Goal: Information Seeking & Learning: Understand process/instructions

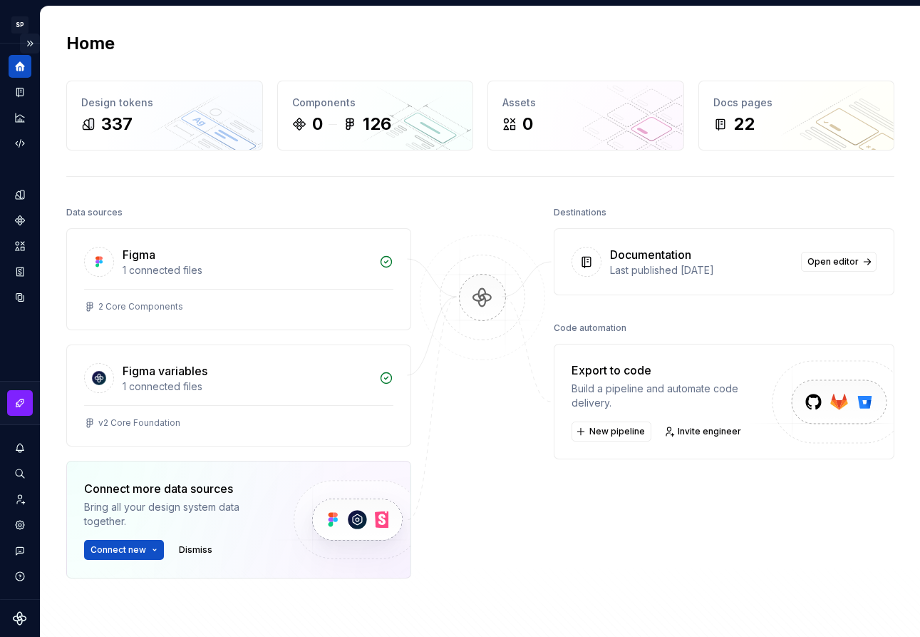
click at [31, 40] on button "Expand sidebar" at bounding box center [30, 44] width 20 height 20
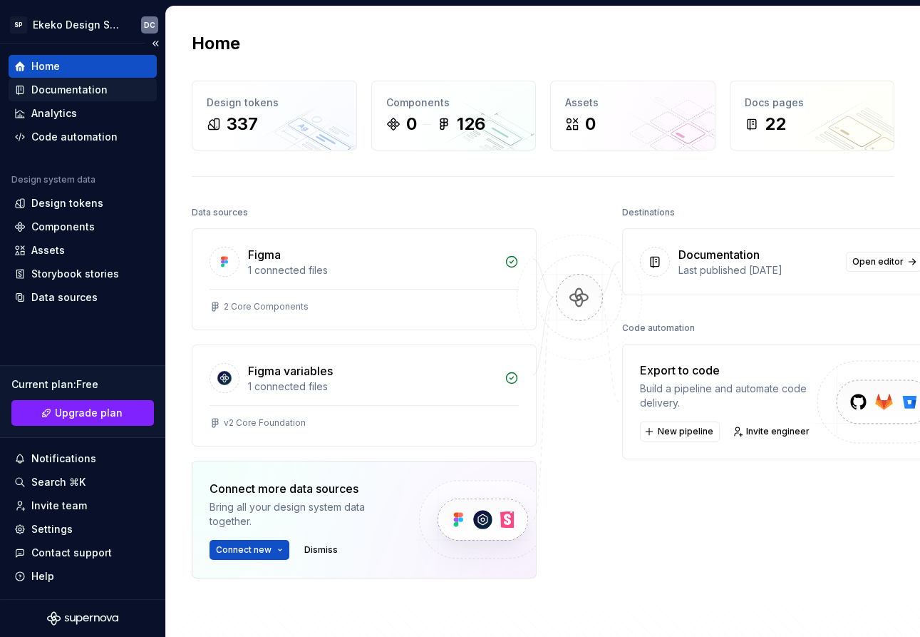
click at [77, 89] on div "Documentation" at bounding box center [69, 90] width 76 height 14
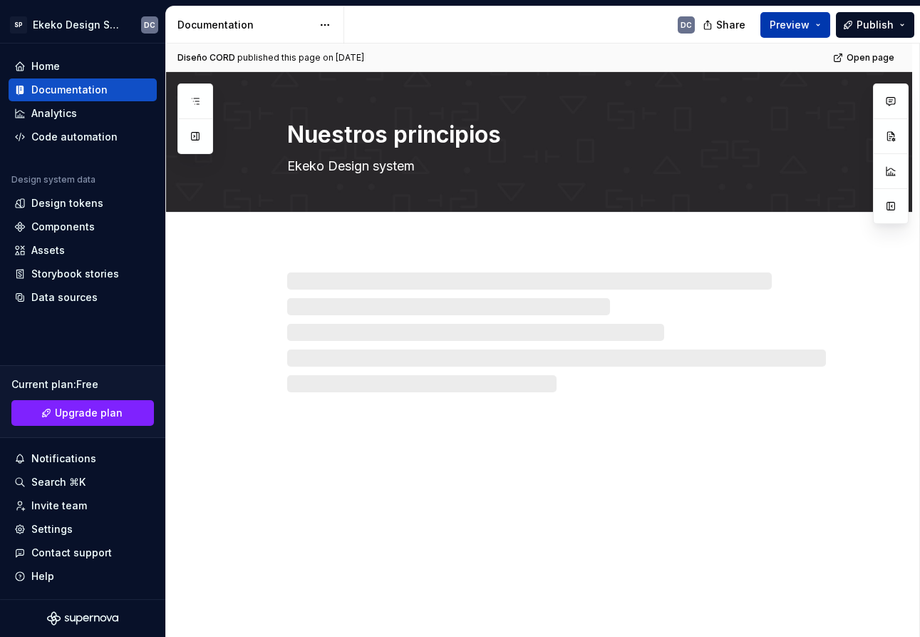
click at [818, 29] on button "Preview" at bounding box center [796, 25] width 70 height 26
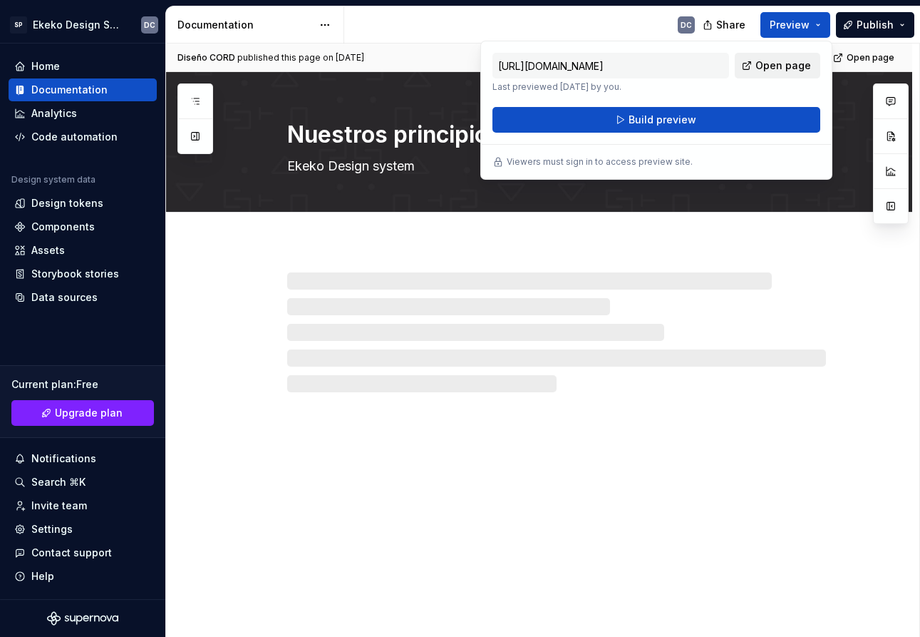
click at [798, 67] on span "Open page" at bounding box center [784, 65] width 56 height 14
type textarea "*"
